Goal: Task Accomplishment & Management: Understand process/instructions

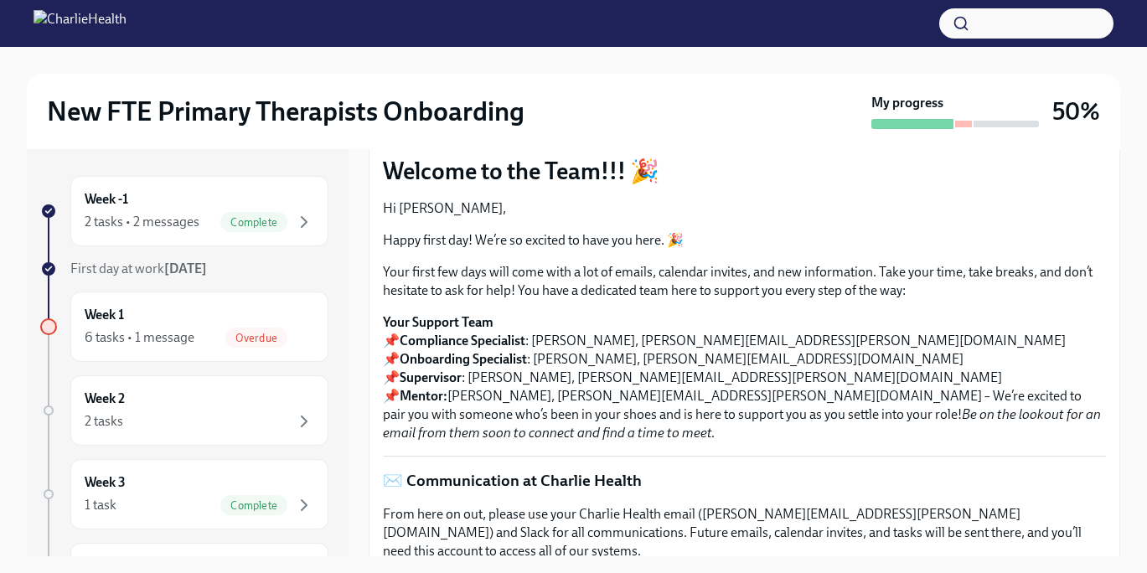
scroll to position [120, 0]
click at [209, 312] on div "Week 1 6 tasks • 1 message Overdue" at bounding box center [199, 327] width 229 height 42
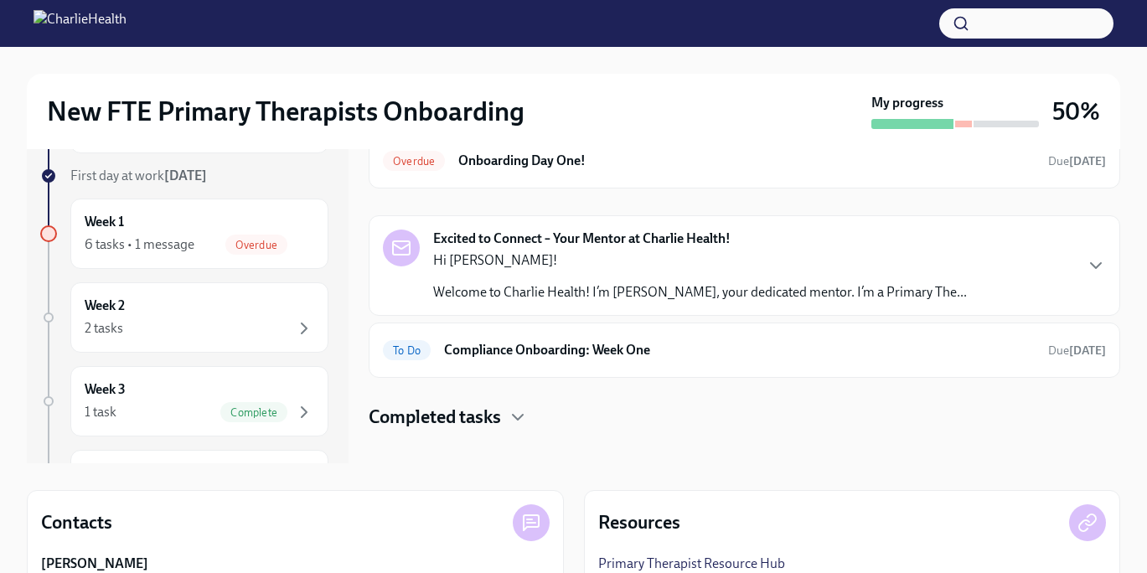
scroll to position [95, 0]
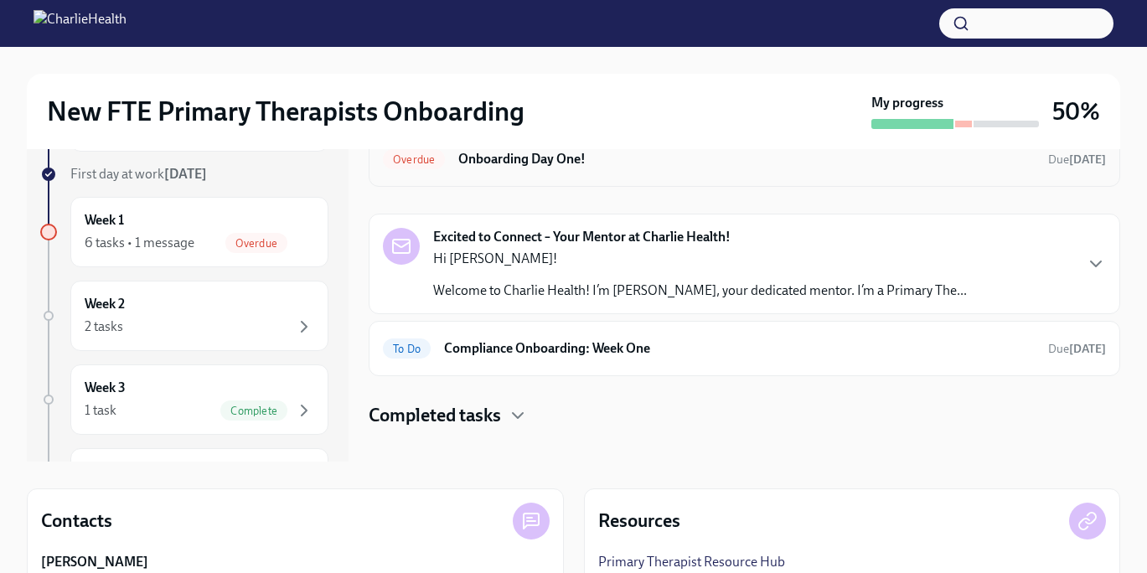
click at [725, 174] on div "Overdue Onboarding Day One! Due [DATE]" at bounding box center [744, 158] width 751 height 55
click at [723, 153] on h6 "Onboarding Day One!" at bounding box center [746, 159] width 576 height 18
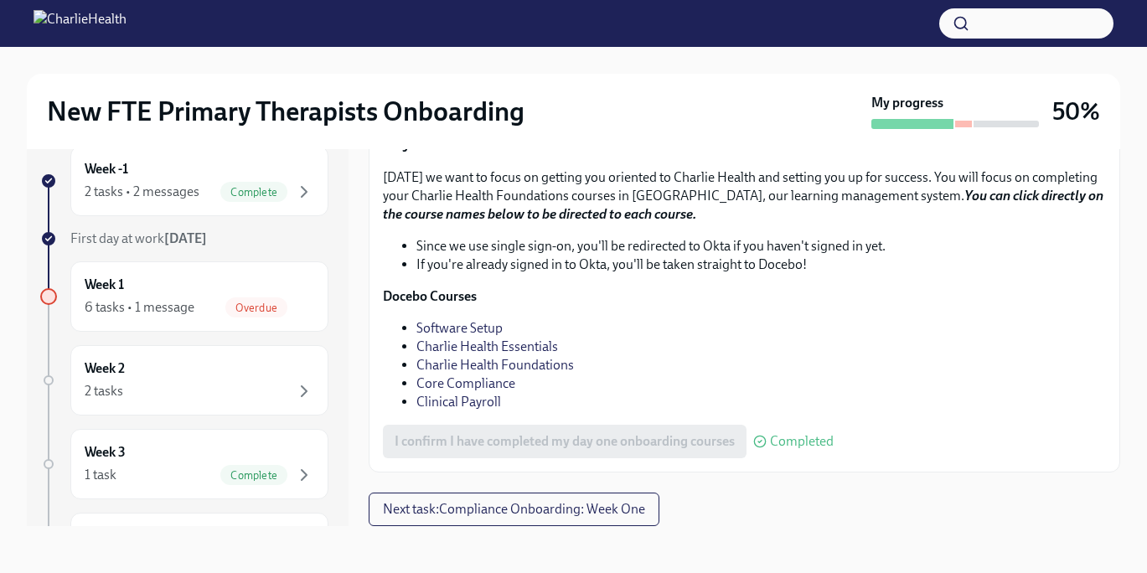
scroll to position [2523, 0]
click at [590, 508] on span "Next task : Compliance Onboarding: Week One" at bounding box center [514, 509] width 262 height 17
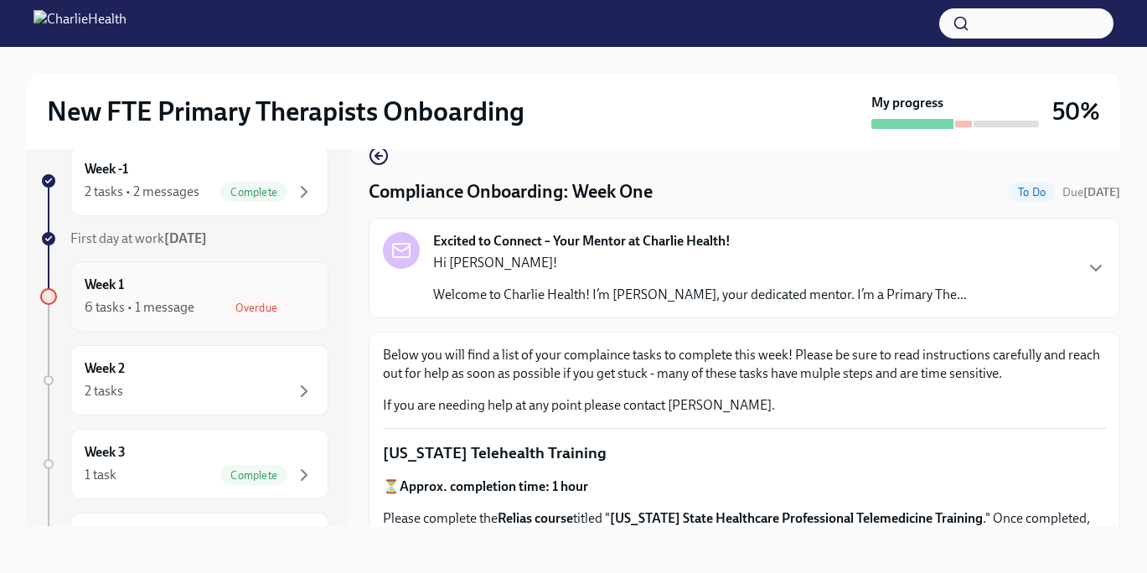
click at [142, 286] on div "Week 1 6 tasks • 1 message Overdue" at bounding box center [199, 297] width 229 height 42
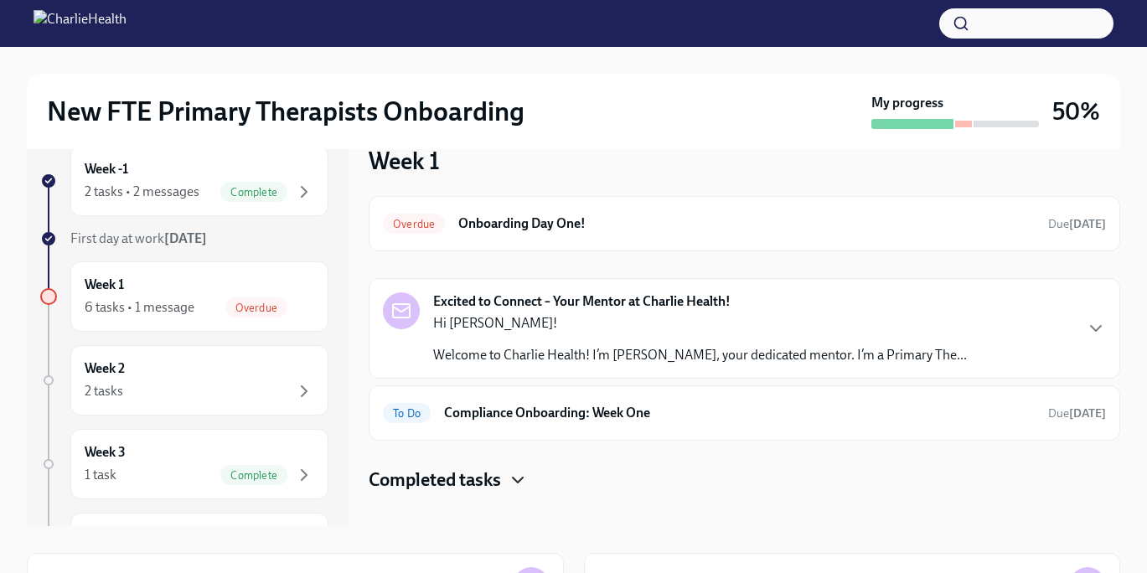
click at [519, 479] on icon "button" at bounding box center [518, 480] width 20 height 20
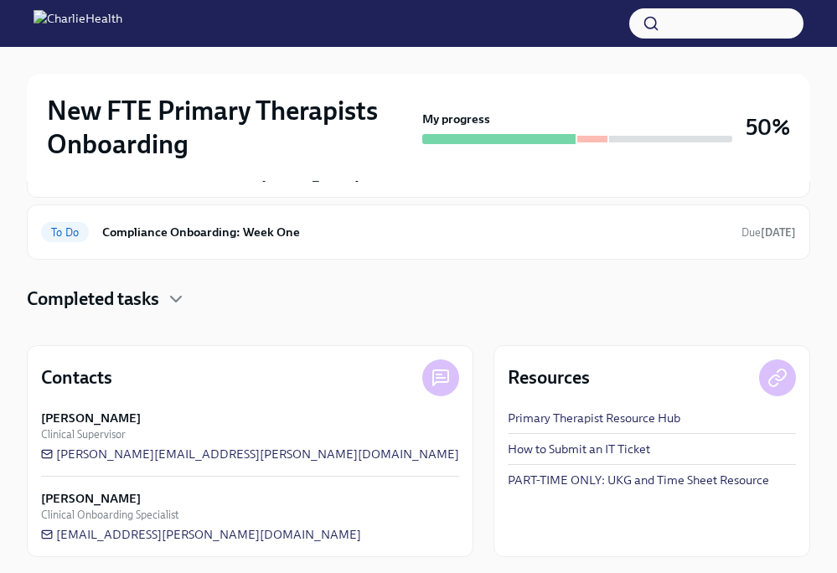
scroll to position [351, 0]
